Goal: Information Seeking & Learning: Learn about a topic

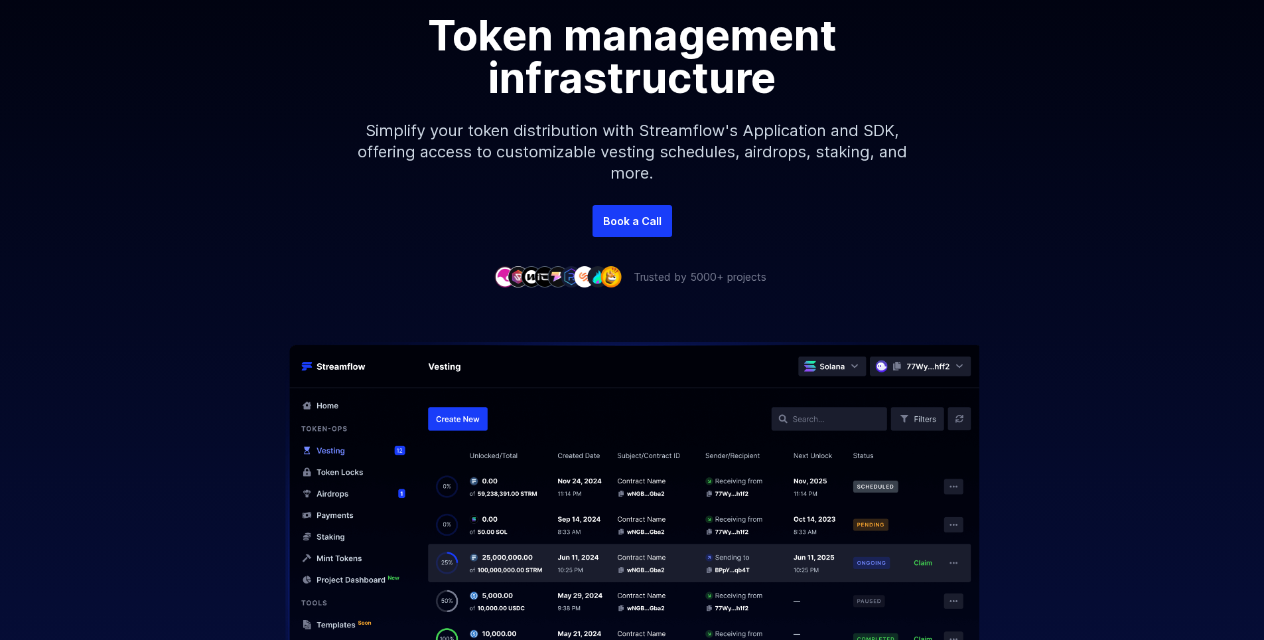
scroll to position [265, 0]
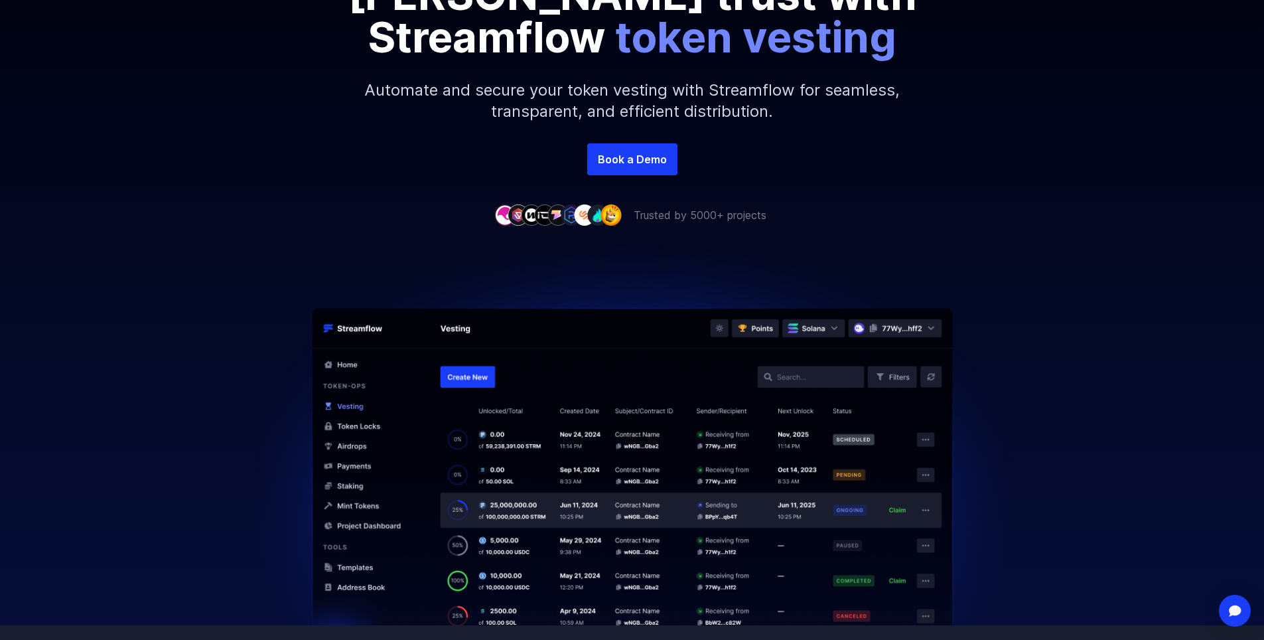
scroll to position [141, 0]
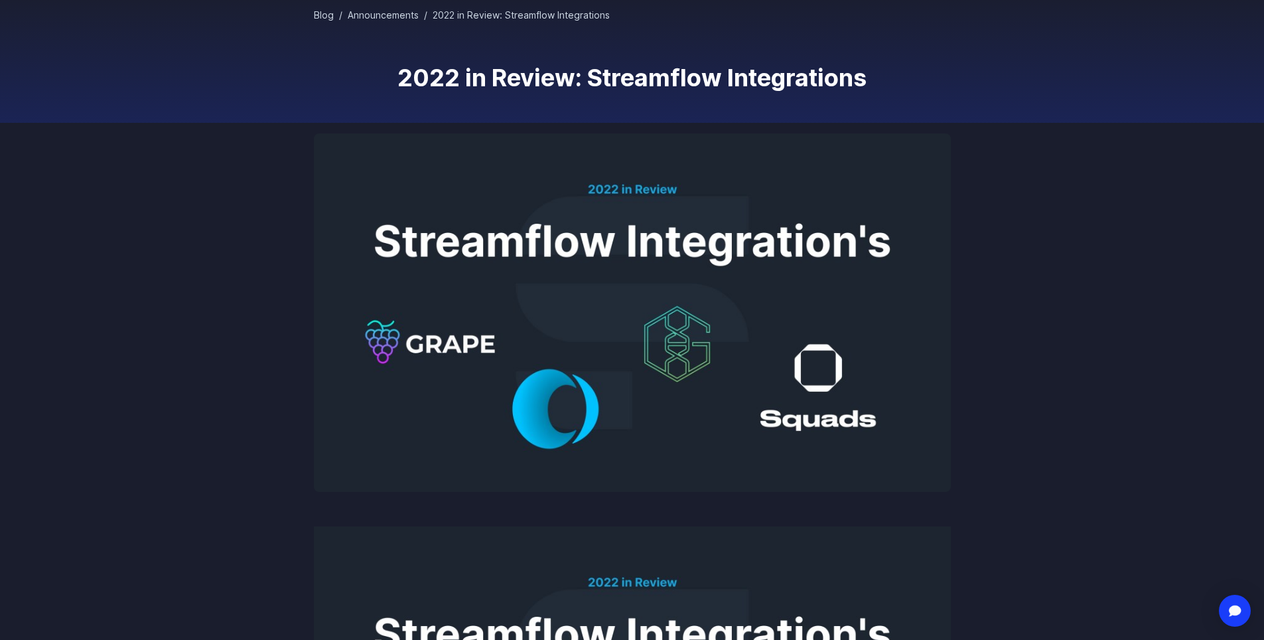
scroll to position [133, 0]
